Goal: Navigation & Orientation: Find specific page/section

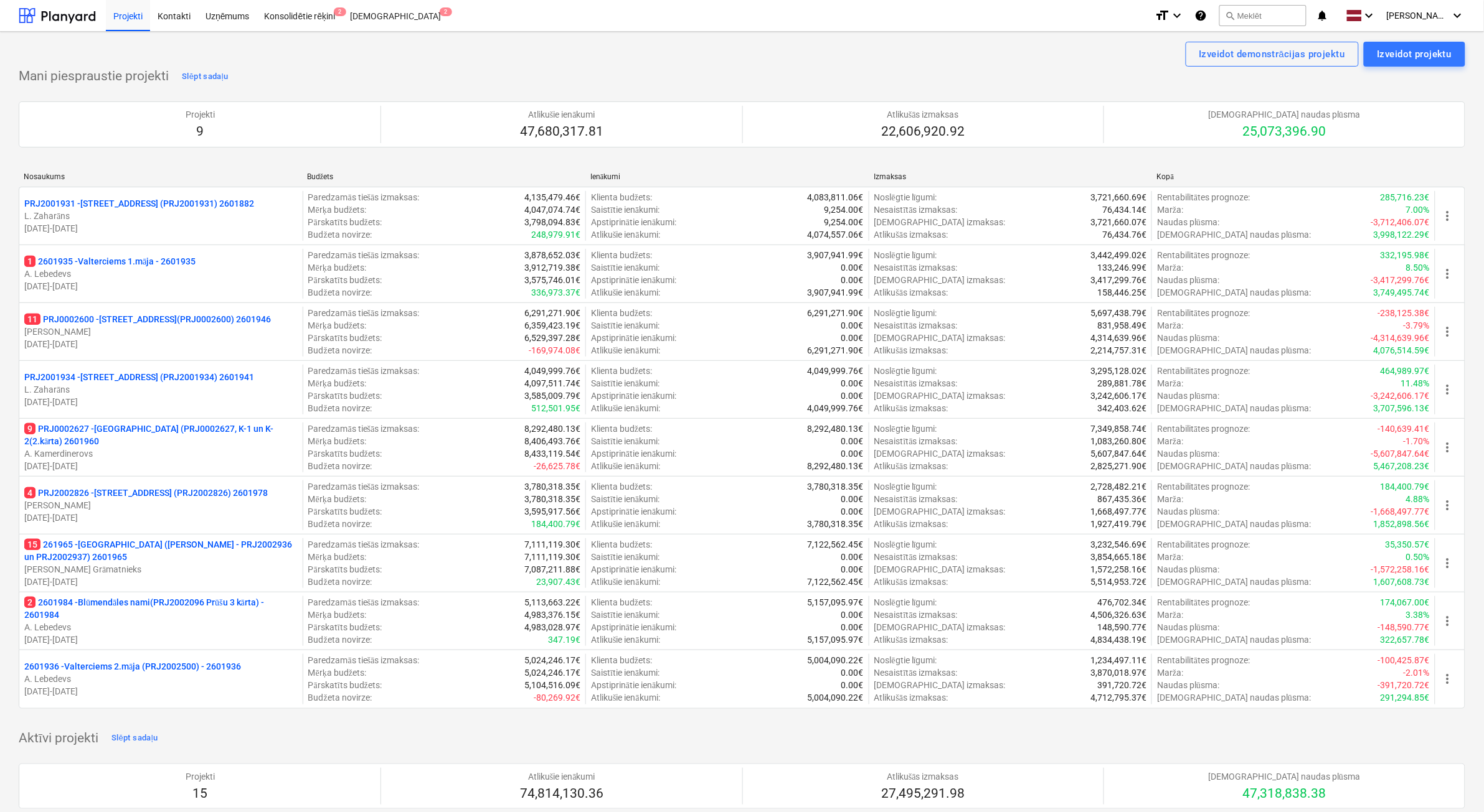
click at [204, 691] on p "[DATE] - [DATE]" at bounding box center [161, 692] width 274 height 13
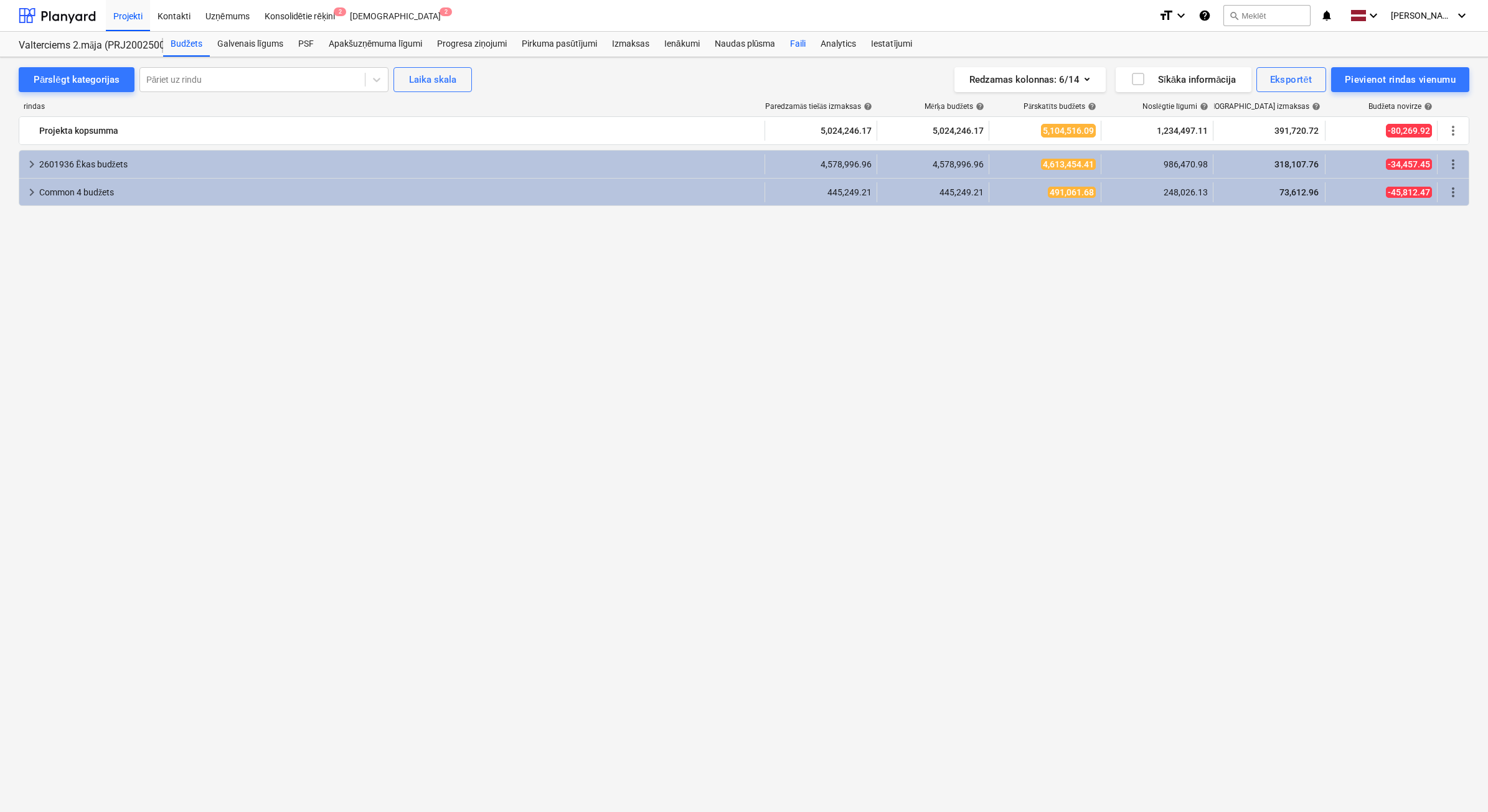
click at [801, 45] on div "Faili" at bounding box center [799, 44] width 31 height 25
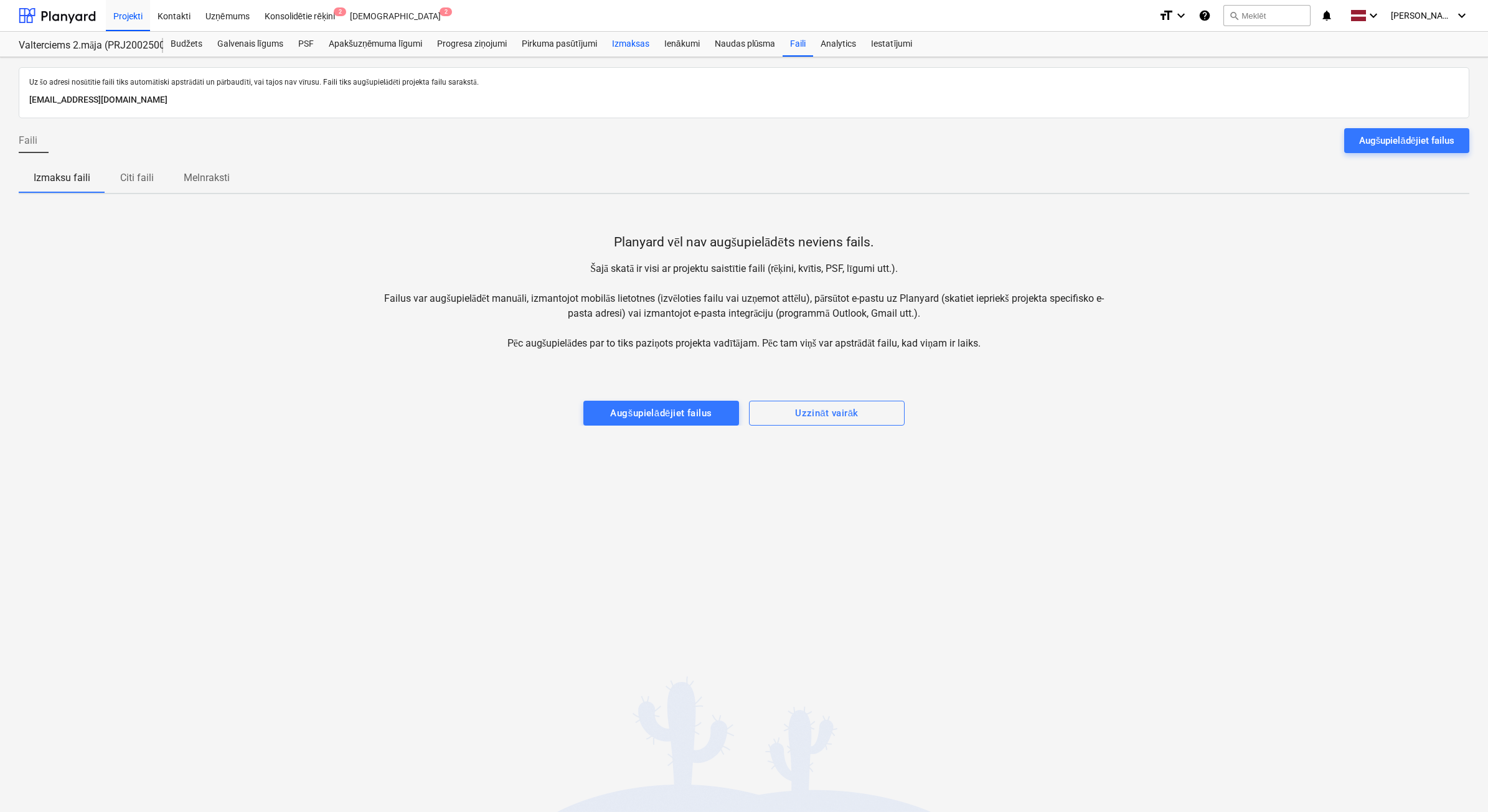
click at [639, 45] on div "Izmaksas" at bounding box center [630, 44] width 53 height 25
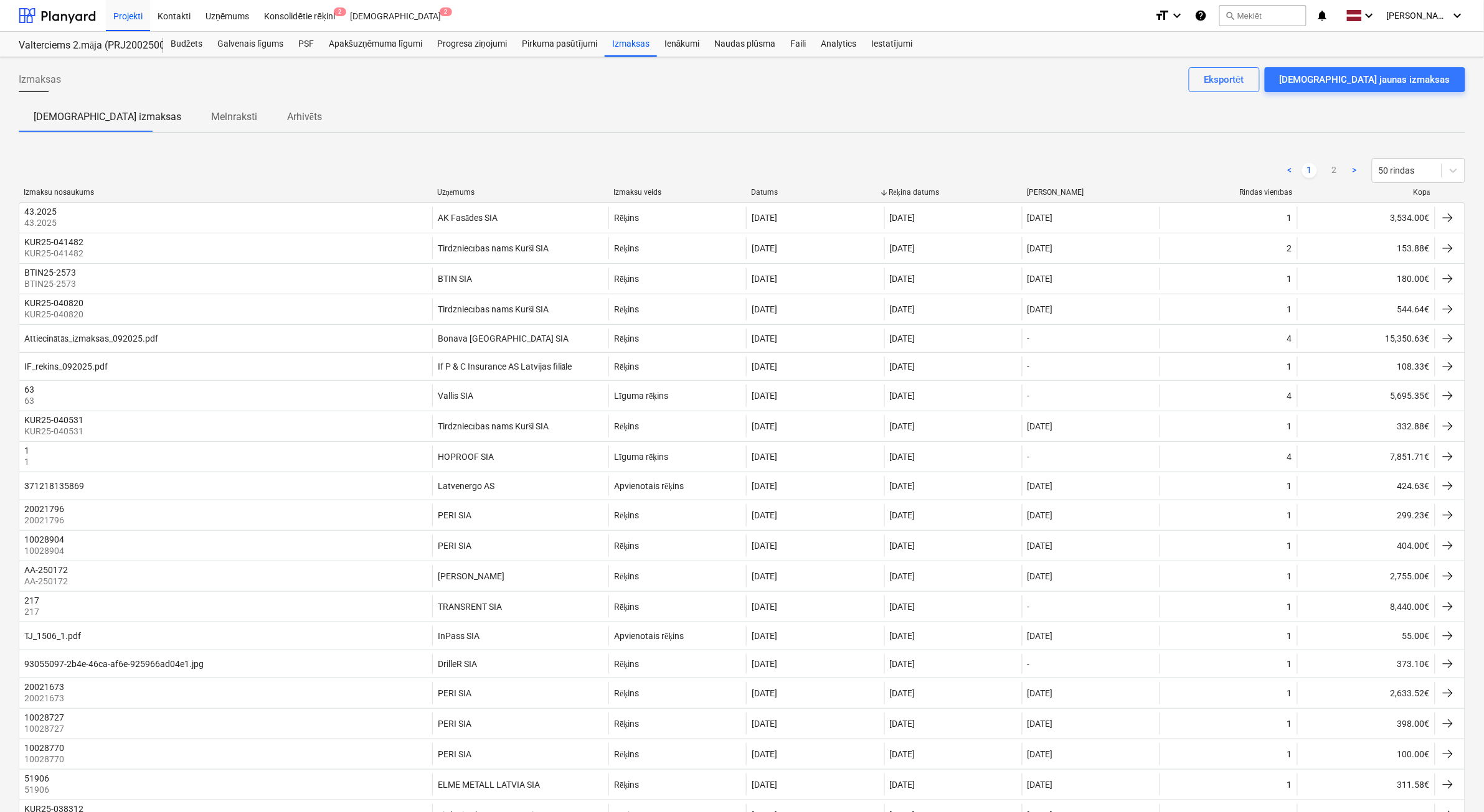
click at [1424, 193] on div "Kopā" at bounding box center [1367, 193] width 127 height 9
